Goal: Navigation & Orientation: Understand site structure

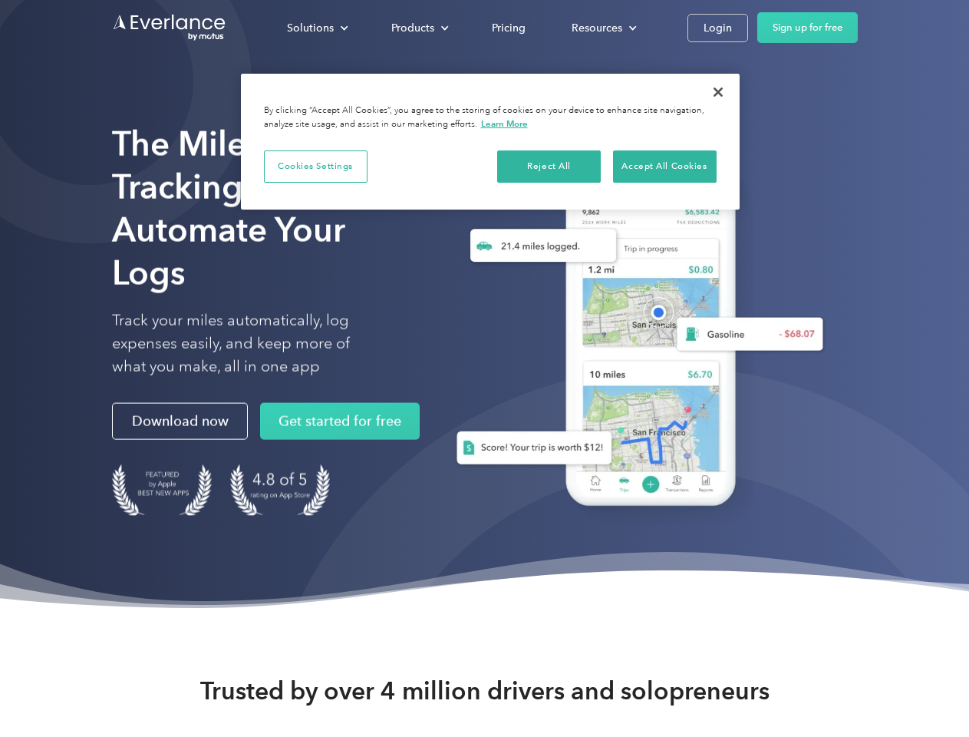
click at [317, 28] on div "Solutions" at bounding box center [310, 27] width 47 height 19
click at [418, 28] on div "Products" at bounding box center [412, 27] width 43 height 19
click at [603, 28] on div "Resources" at bounding box center [597, 27] width 51 height 19
click at [315, 166] on button "Cookies Settings" at bounding box center [316, 166] width 104 height 32
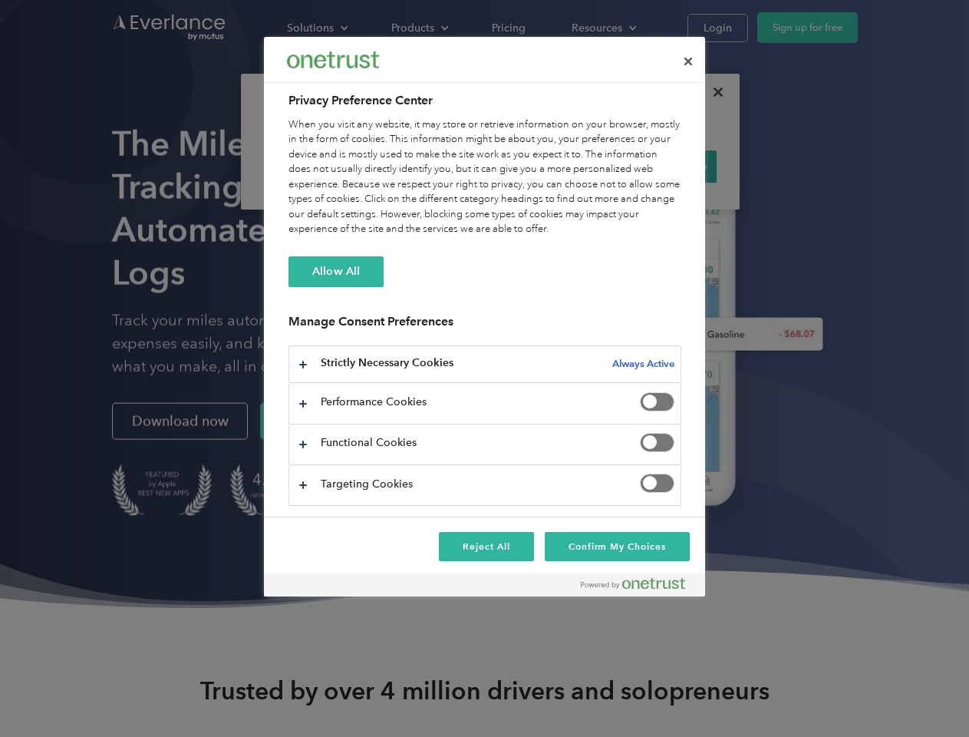
click at [550, 166] on div "When you visit any website, it may store or retrieve information on your browse…" at bounding box center [485, 177] width 393 height 120
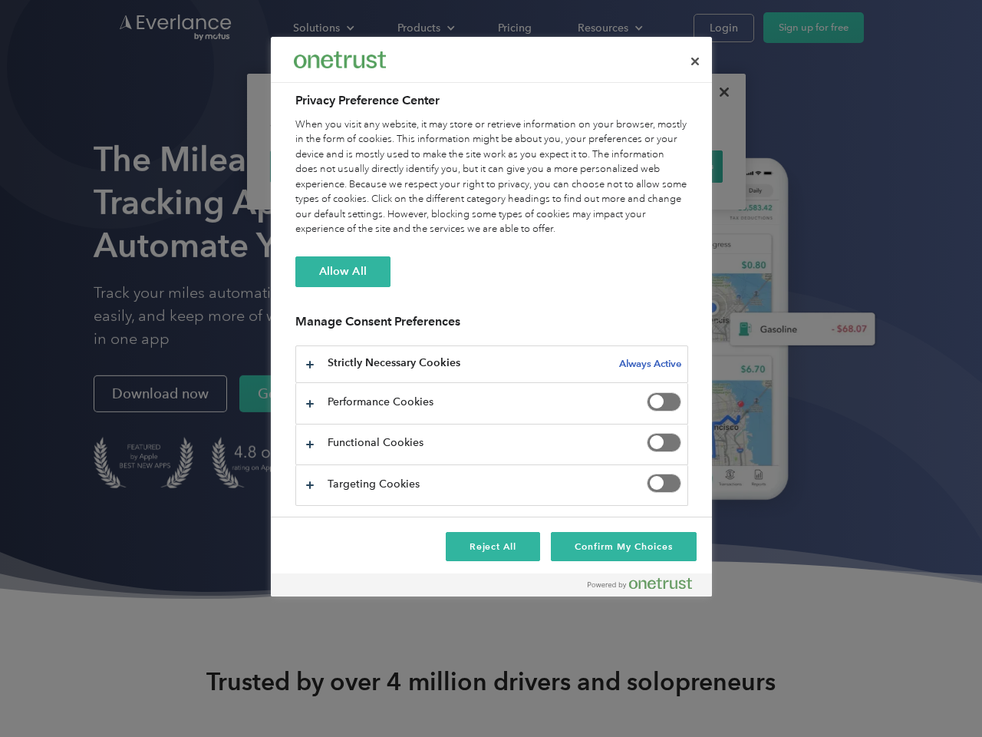
click at [665, 166] on div "When you visit any website, it may store or retrieve information on your browse…" at bounding box center [492, 177] width 393 height 120
click at [718, 92] on div at bounding box center [491, 368] width 982 height 737
